Goal: Information Seeking & Learning: Learn about a topic

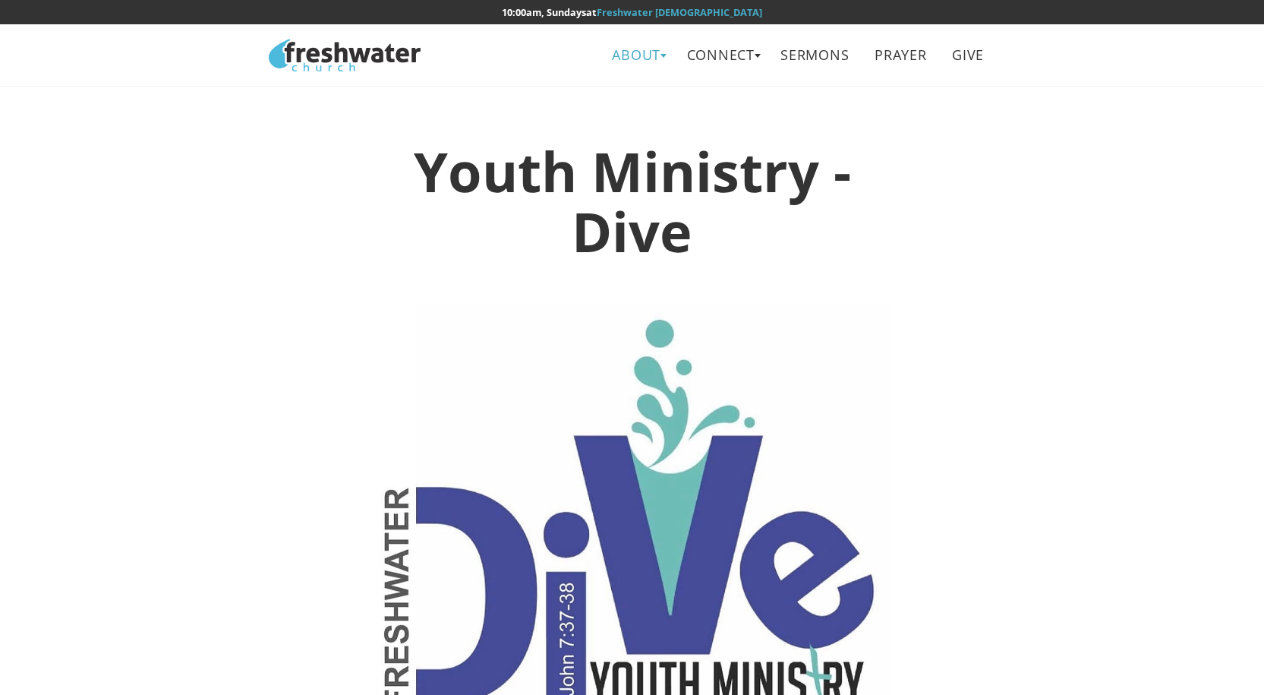
click at [638, 52] on link "About" at bounding box center [636, 55] width 71 height 34
click at [625, 93] on link "Beliefs" at bounding box center [642, 89] width 120 height 31
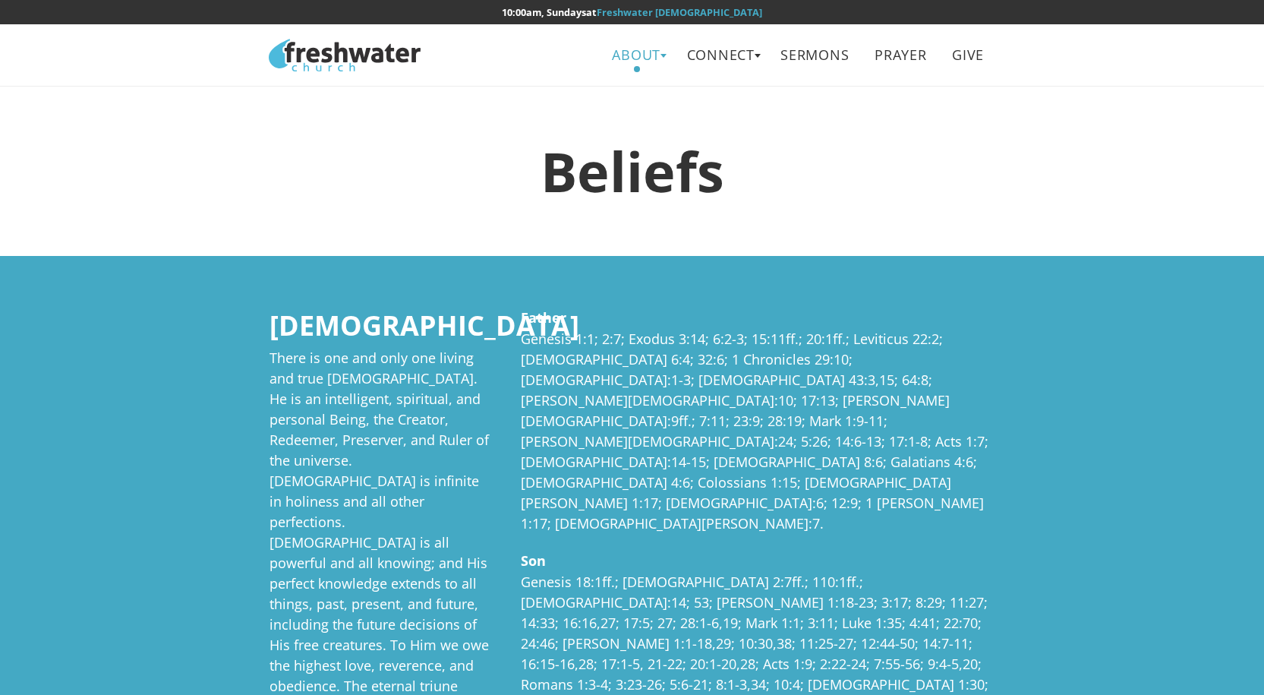
click at [636, 58] on link "About" at bounding box center [636, 55] width 71 height 34
click at [654, 118] on link "Leadership" at bounding box center [642, 121] width 120 height 31
